Goal: Find specific page/section: Find specific page/section

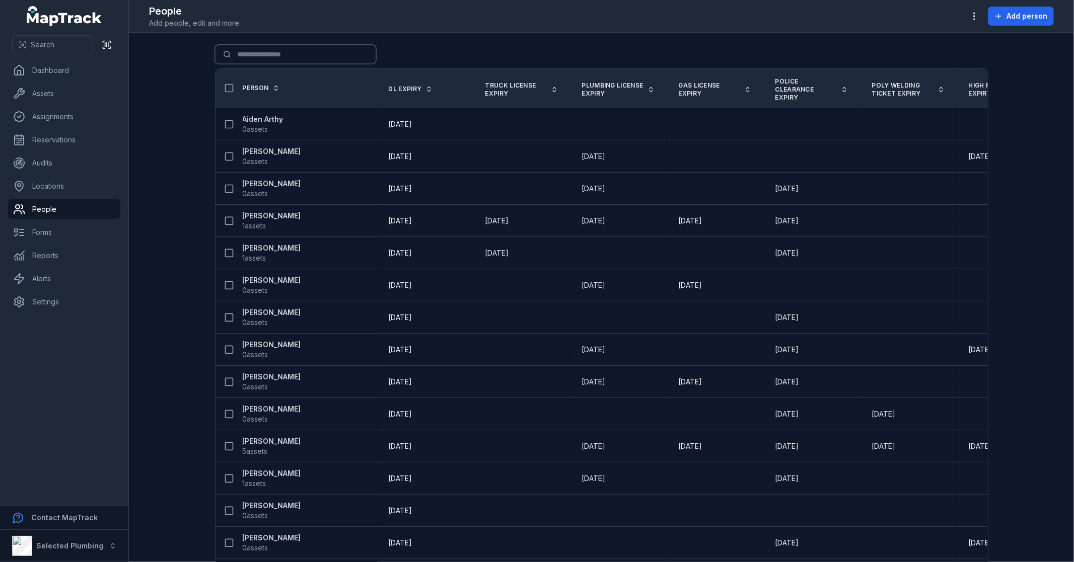
click at [268, 48] on input "Search for people" at bounding box center [295, 54] width 161 height 19
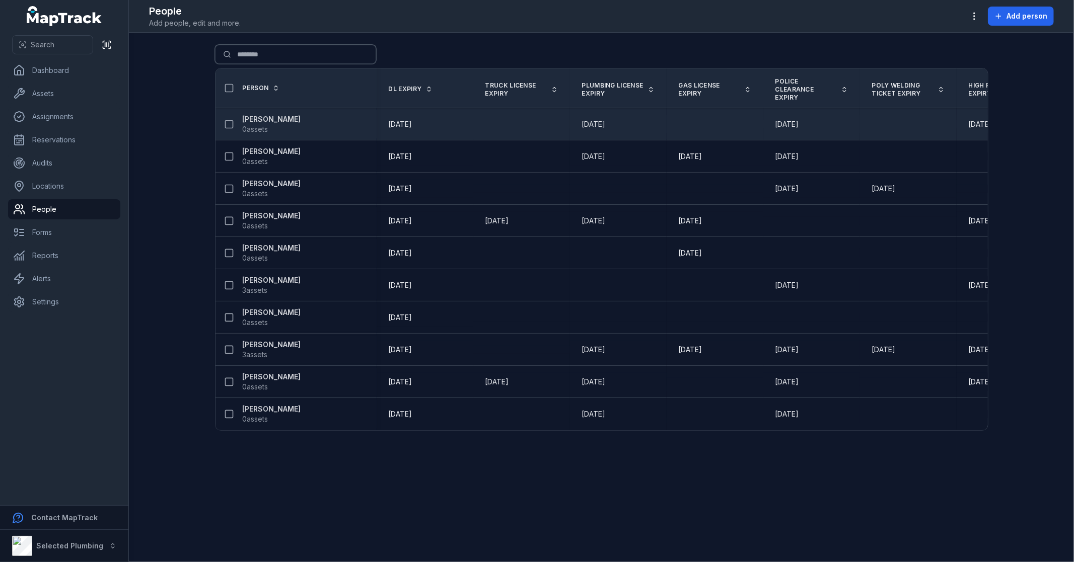
type input "********"
click at [262, 119] on strong "[PERSON_NAME]" at bounding box center [272, 119] width 58 height 10
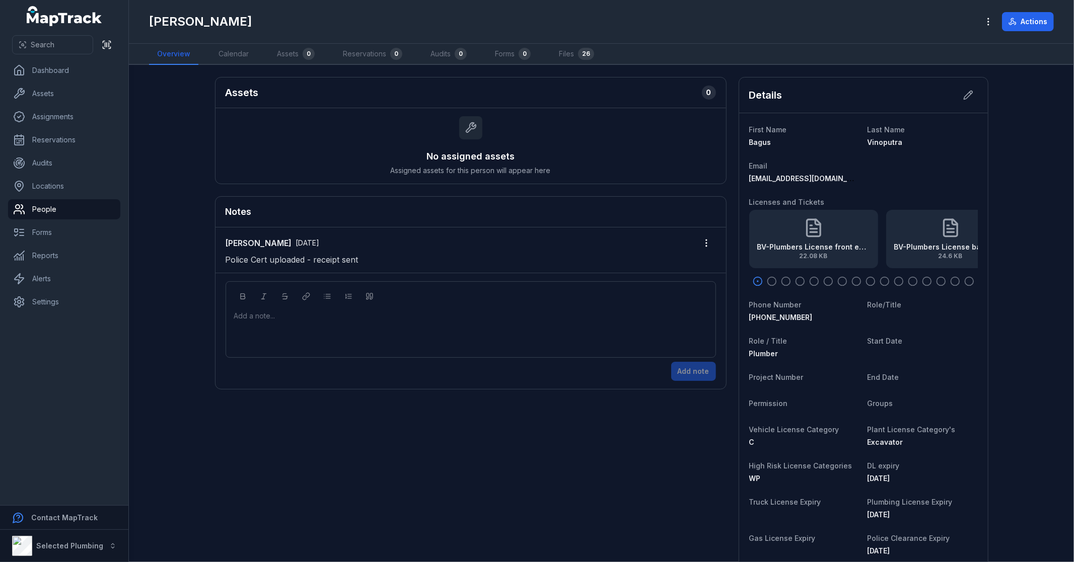
click at [767, 282] on icon "button" at bounding box center [772, 281] width 10 height 10
click at [782, 279] on icon "button" at bounding box center [786, 281] width 10 height 10
click at [797, 281] on icon "button" at bounding box center [800, 281] width 10 height 10
click at [812, 280] on icon "button" at bounding box center [814, 281] width 10 height 10
click at [827, 280] on icon "button" at bounding box center [828, 281] width 10 height 10
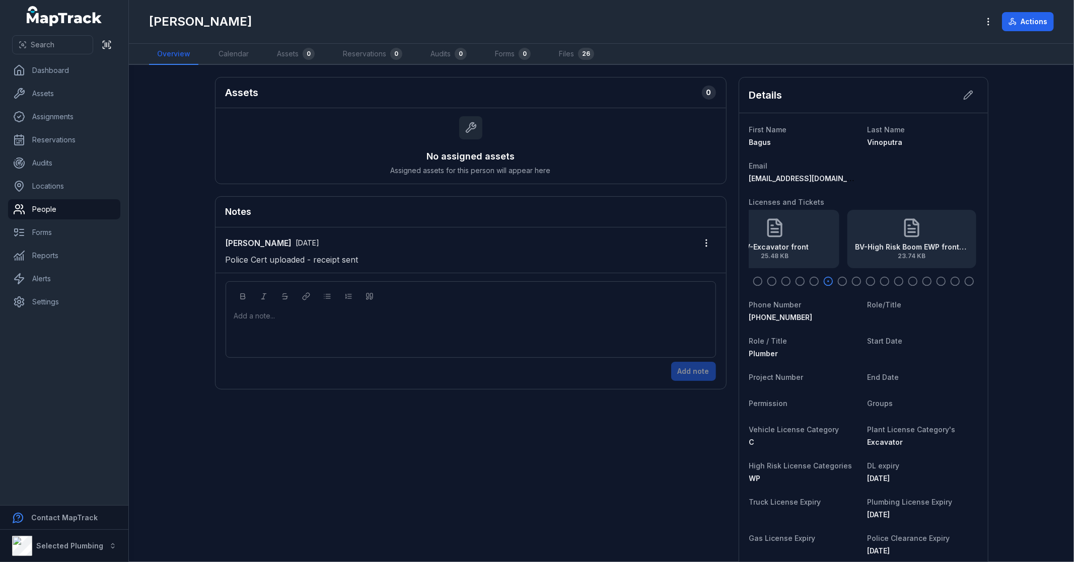
drag, startPoint x: 901, startPoint y: 250, endPoint x: 794, endPoint y: 250, distance: 106.7
click at [794, 250] on div "BV-Excavator front 25.48 KB" at bounding box center [774, 239] width 129 height 58
drag, startPoint x: 838, startPoint y: 250, endPoint x: 809, endPoint y: 249, distance: 29.2
click at [809, 249] on strong "BV-High Risk Boom EWP front exp [DATE]" at bounding box center [813, 247] width 113 height 10
drag, startPoint x: 883, startPoint y: 249, endPoint x: 816, endPoint y: 249, distance: 67.5
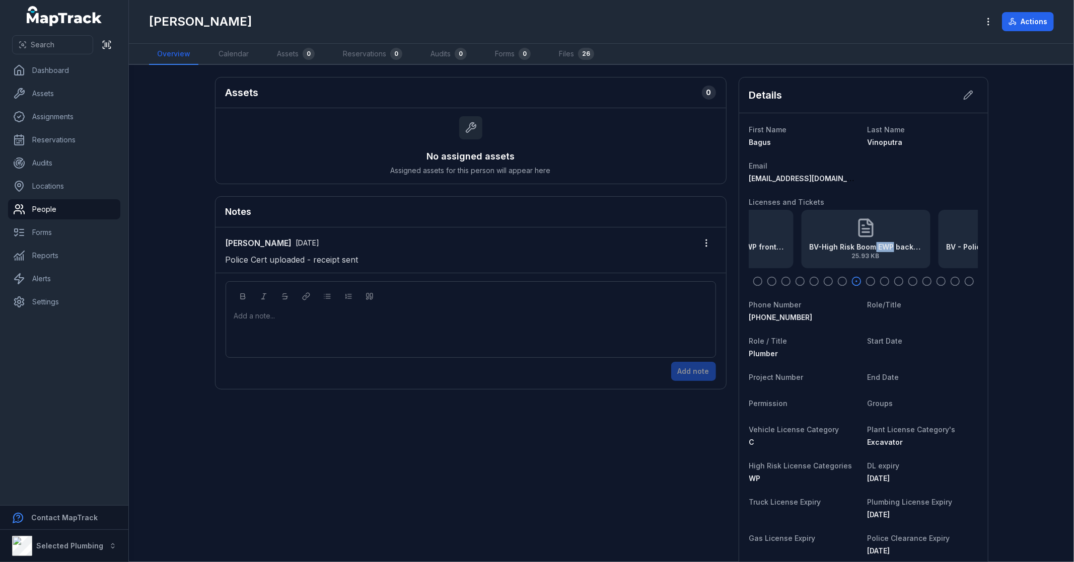
click at [817, 249] on strong "BV-High Risk Boom EWP back exp [DATE]" at bounding box center [865, 247] width 113 height 10
drag, startPoint x: 894, startPoint y: 248, endPoint x: 819, endPoint y: 250, distance: 75.6
click at [819, 250] on strong "BV - Police Clearance exp [DATE]" at bounding box center [794, 247] width 113 height 10
drag, startPoint x: 887, startPoint y: 250, endPoint x: 818, endPoint y: 250, distance: 69.0
click at [818, 250] on strong "BV-Work Safely at [GEOGRAPHIC_DATA]" at bounding box center [860, 247] width 113 height 10
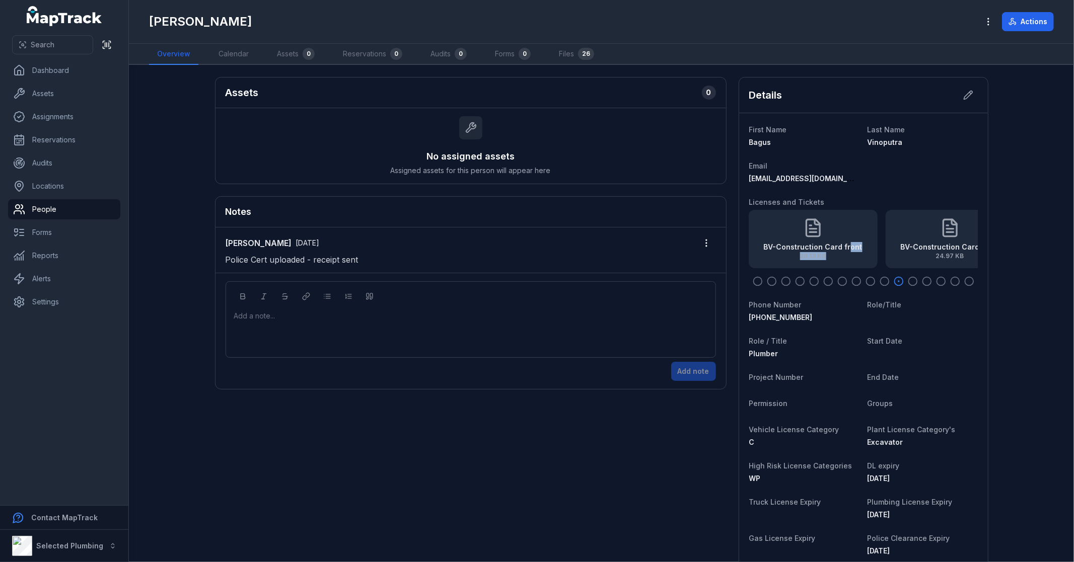
drag, startPoint x: 896, startPoint y: 249, endPoint x: 842, endPoint y: 252, distance: 54.4
click at [842, 252] on div "BV-Construction Card front 26.13 KB" at bounding box center [812, 251] width 99 height 18
drag, startPoint x: 889, startPoint y: 252, endPoint x: 834, endPoint y: 253, distance: 54.9
click at [834, 253] on span "24.97 KB" at bounding box center [857, 256] width 99 height 8
drag, startPoint x: 890, startPoint y: 247, endPoint x: 840, endPoint y: 257, distance: 51.4
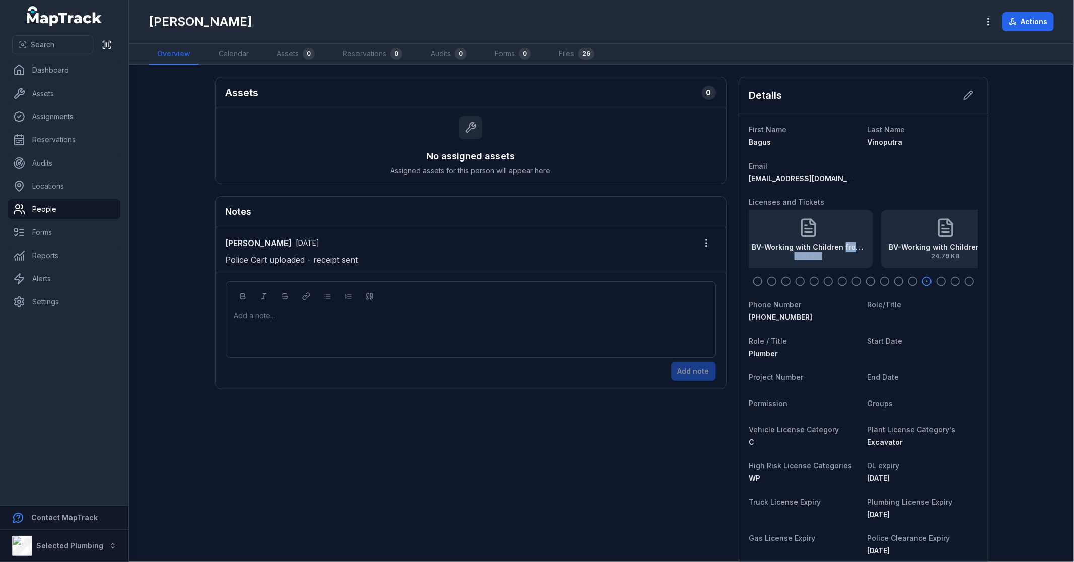
click at [840, 257] on div "BV-Working with Children front exp [DATE] 25.29 KB" at bounding box center [808, 251] width 113 height 18
click at [856, 223] on icon at bounding box center [859, 228] width 20 height 20
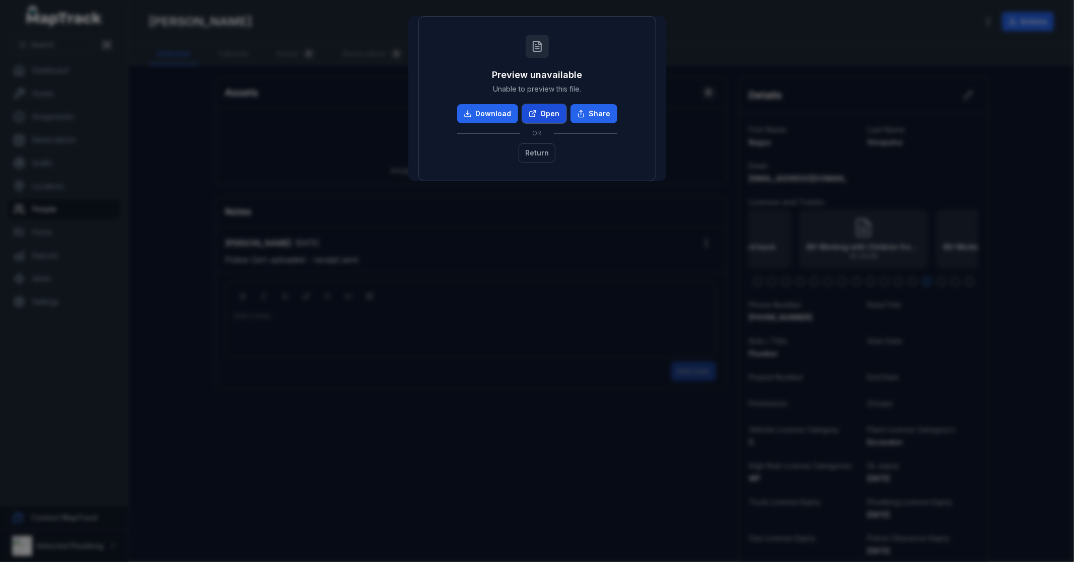
click at [542, 109] on link "Open" at bounding box center [544, 113] width 44 height 19
click at [605, 262] on div "Preview unavailable Unable to preview this file. Download Open Share OR Return" at bounding box center [537, 281] width 1074 height 562
click at [544, 158] on button "Return" at bounding box center [537, 152] width 37 height 19
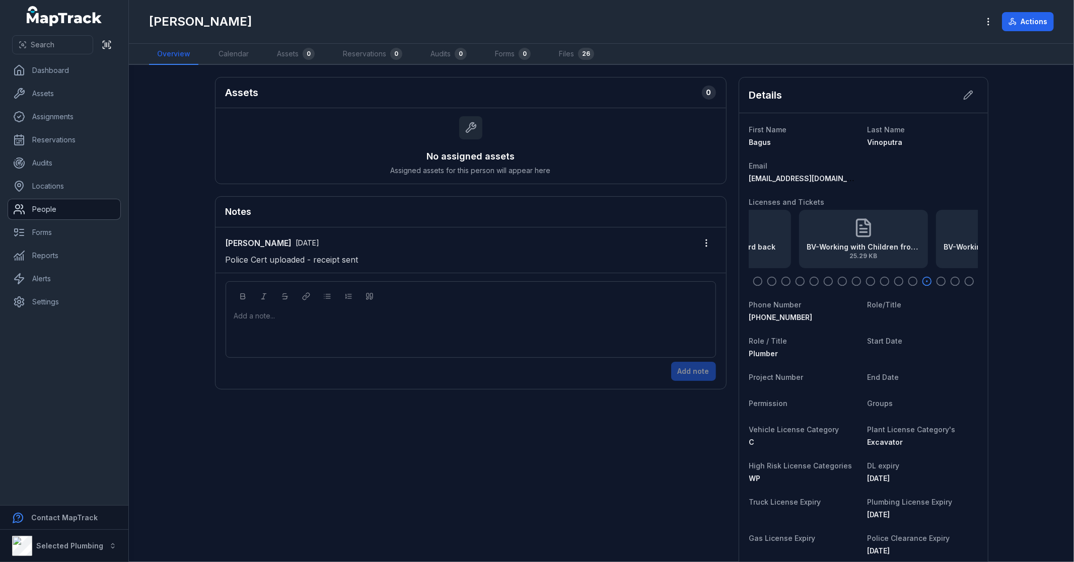
click at [48, 207] on link "People" at bounding box center [64, 209] width 112 height 20
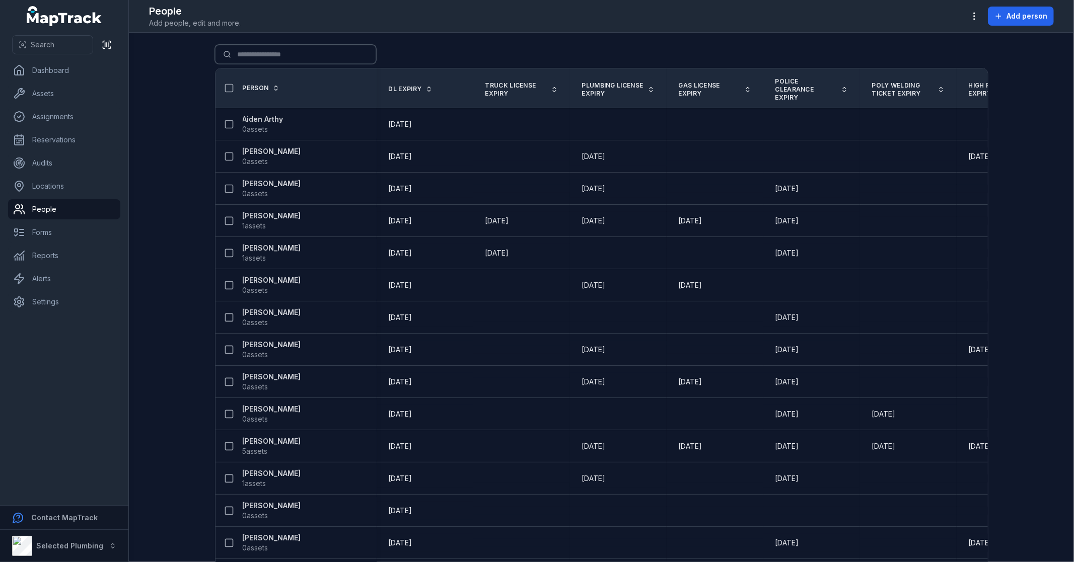
click at [254, 49] on input "Search for people" at bounding box center [295, 54] width 161 height 19
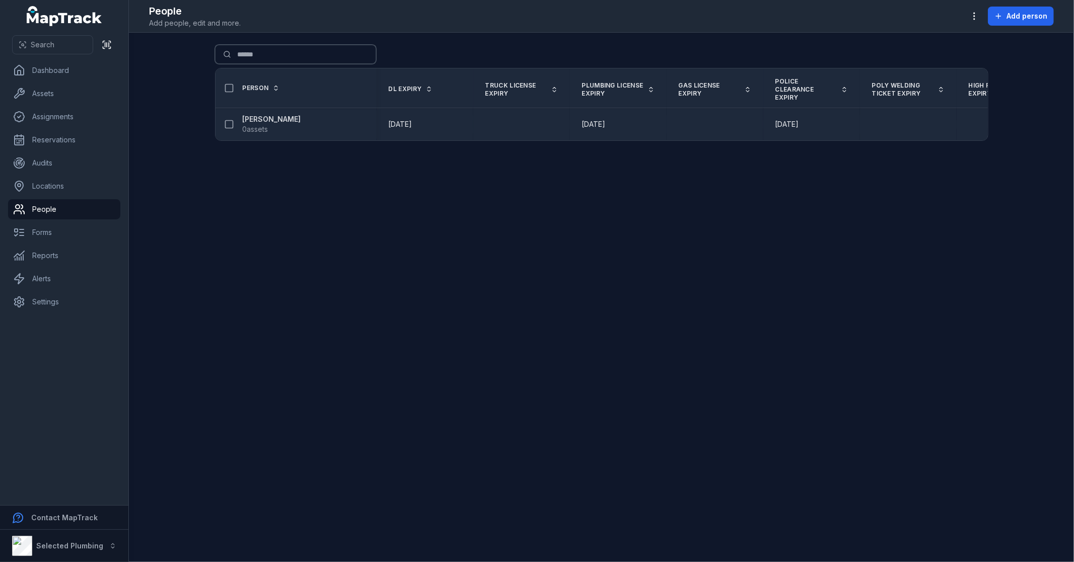
type input "******"
click at [257, 117] on strong "[PERSON_NAME]" at bounding box center [272, 119] width 58 height 10
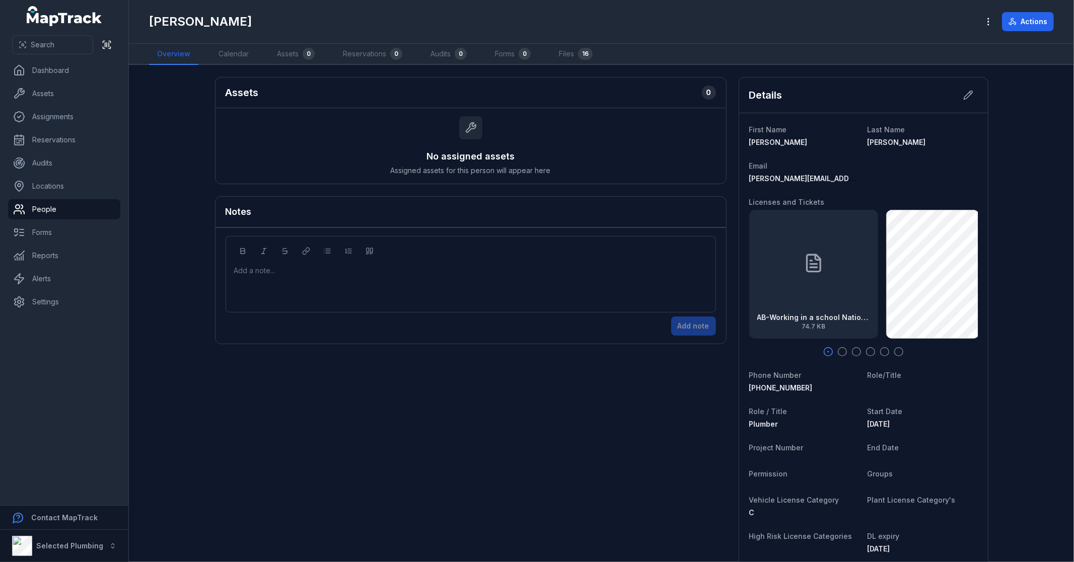
click at [823, 287] on div "AB-Working in a school National Police Certificate exp [DATE] 74.7 KB" at bounding box center [813, 274] width 129 height 129
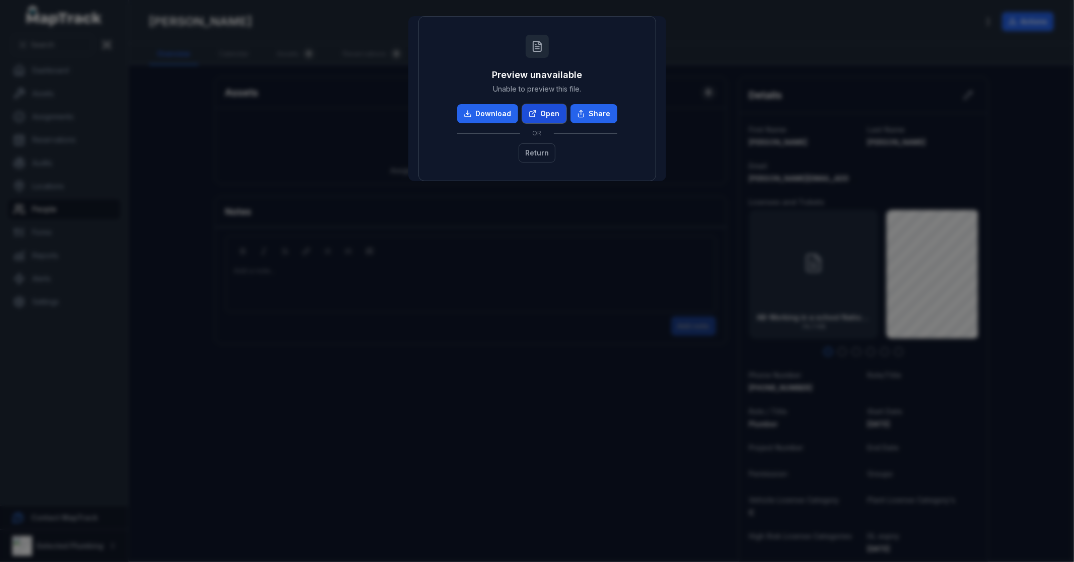
click at [550, 112] on link "Open" at bounding box center [544, 113] width 44 height 19
click at [542, 152] on button "Return" at bounding box center [537, 152] width 37 height 19
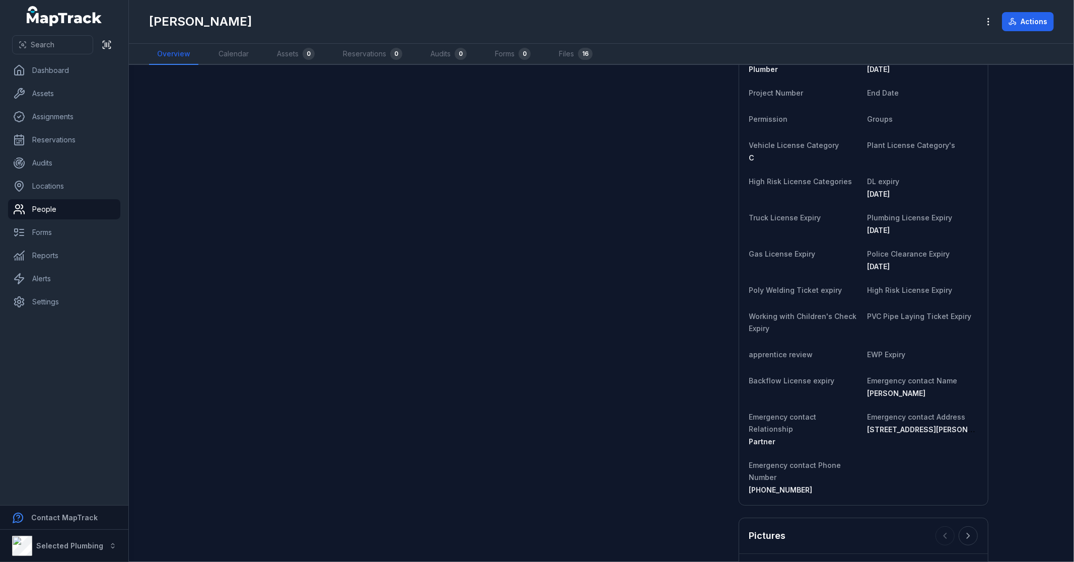
scroll to position [335, 0]
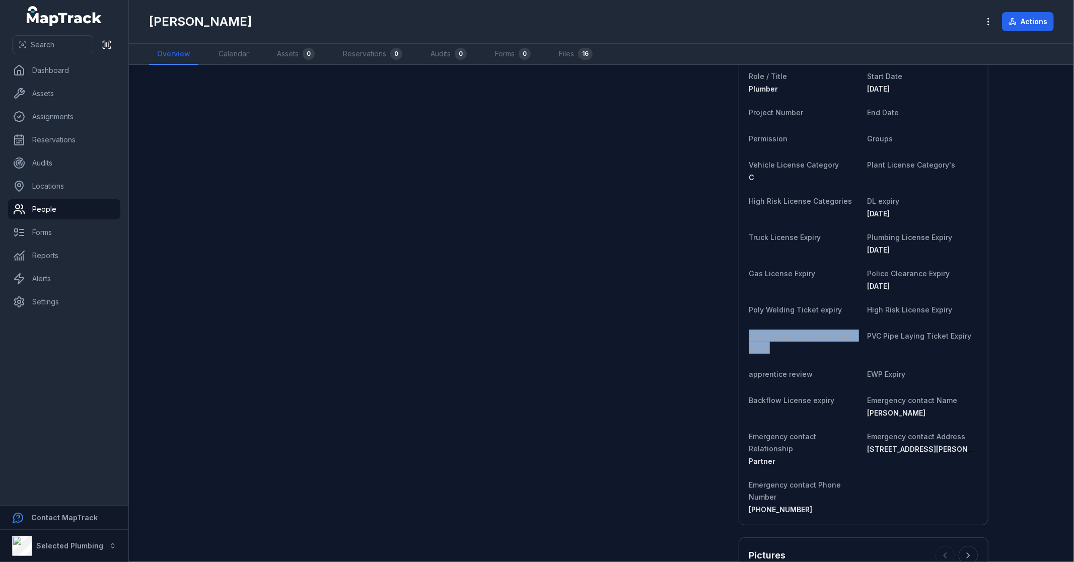
drag, startPoint x: 767, startPoint y: 345, endPoint x: 741, endPoint y: 319, distance: 37.0
click at [741, 319] on div "First Name [PERSON_NAME] Last Name [PERSON_NAME] Email [EMAIL_ADDRESS][DOMAIN_N…" at bounding box center [863, 151] width 249 height 747
click at [603, 323] on div "Assets 0 No assigned assets Assigned assets for this person will appear here No…" at bounding box center [601, 423] width 773 height 1363
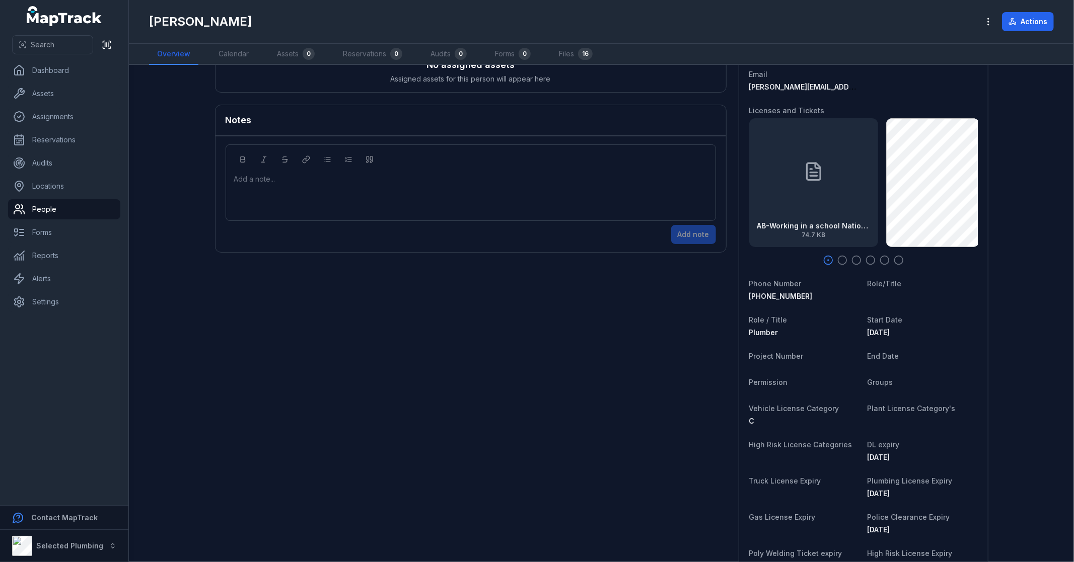
scroll to position [0, 0]
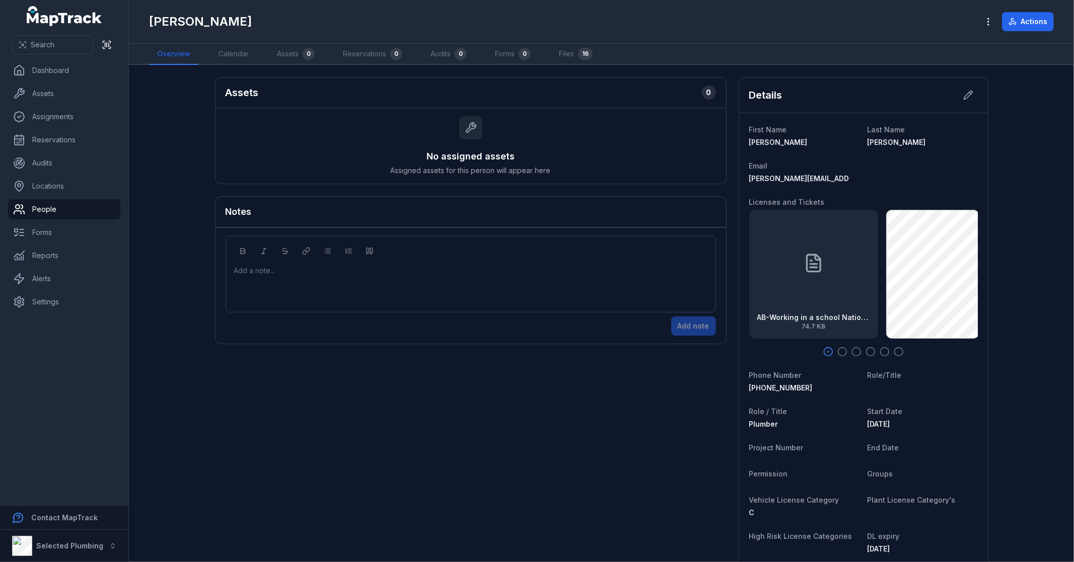
click at [66, 209] on link "People" at bounding box center [64, 209] width 112 height 20
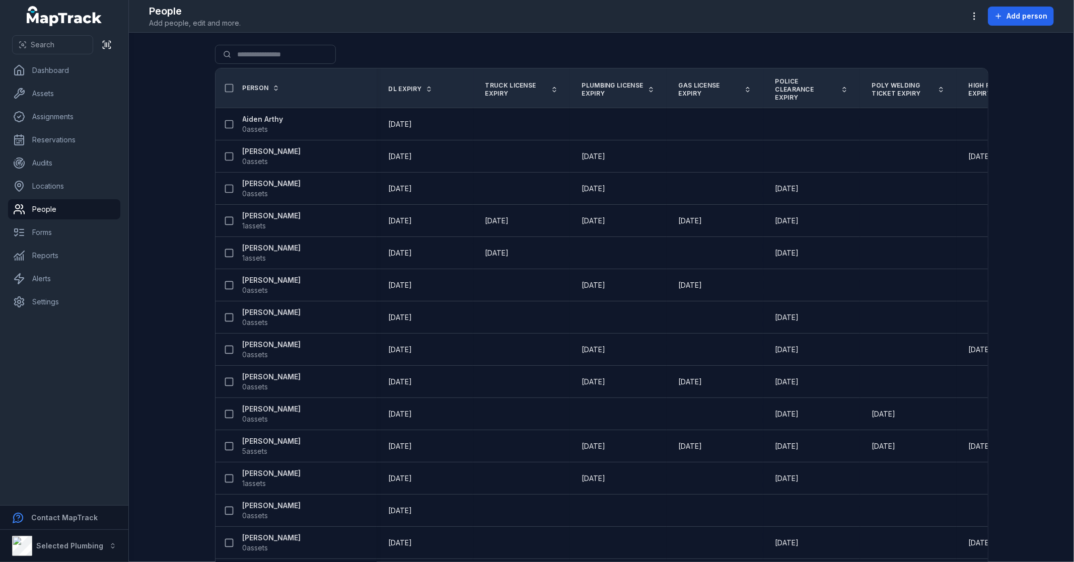
click at [161, 280] on main "Search for people Person DL expiry Truck License Expiry Plumbing License Expiry…" at bounding box center [601, 298] width 945 height 530
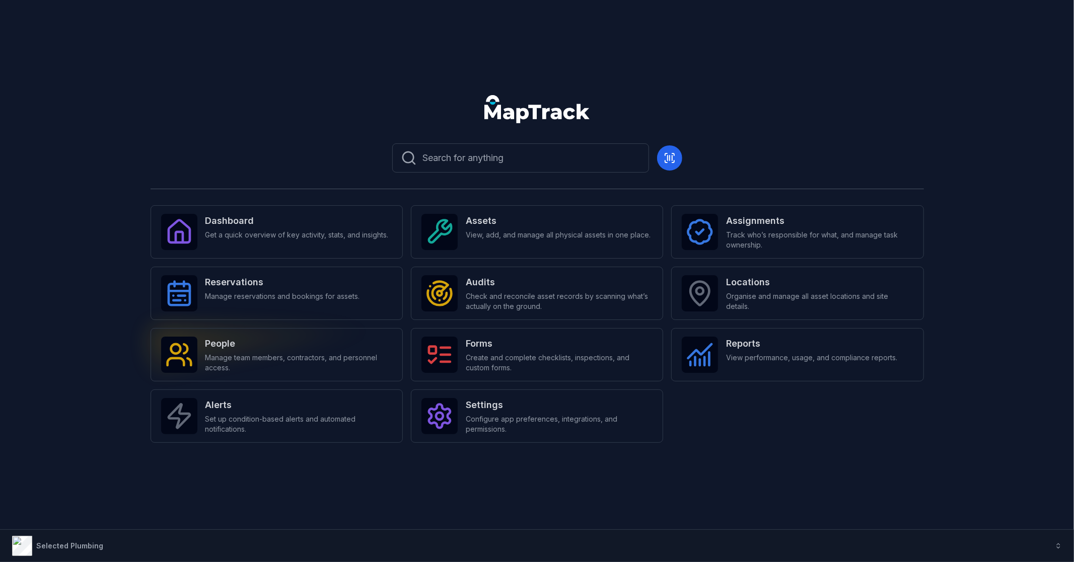
click at [304, 350] on strong "People" at bounding box center [298, 344] width 187 height 14
